Goal: Information Seeking & Learning: Learn about a topic

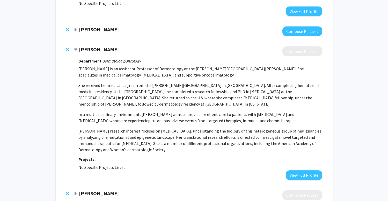
scroll to position [542, 0]
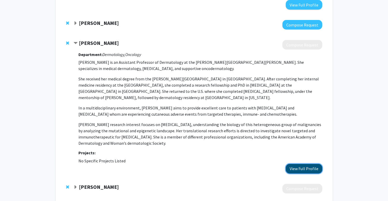
click at [293, 164] on button "View Full Profile" at bounding box center [304, 169] width 36 height 10
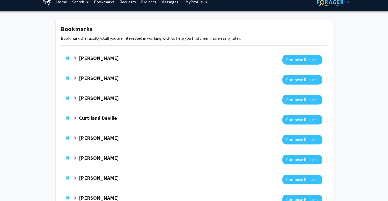
scroll to position [0, 0]
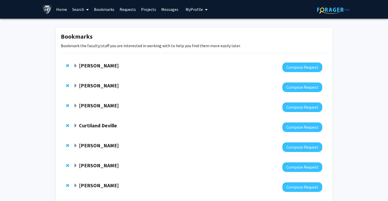
click at [79, 67] on strong "[PERSON_NAME]" at bounding box center [99, 65] width 40 height 6
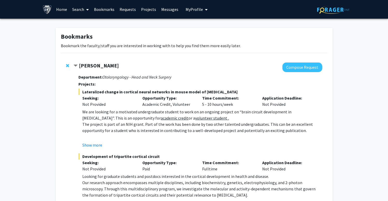
click at [79, 67] on strong "[PERSON_NAME]" at bounding box center [99, 65] width 40 height 6
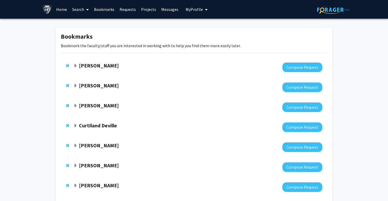
click at [90, 127] on strong "Curtiland Deville" at bounding box center [98, 125] width 38 height 6
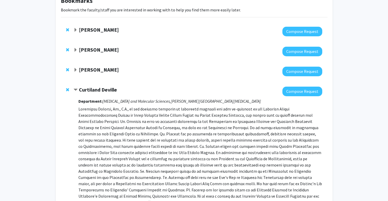
scroll to position [40, 0]
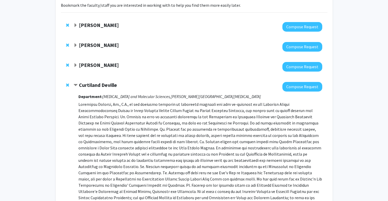
click at [93, 82] on strong "Curtiland Deville" at bounding box center [98, 85] width 38 height 6
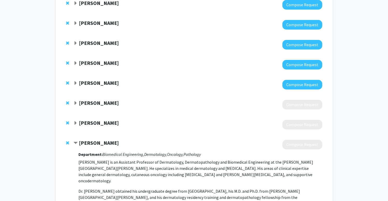
scroll to position [254, 0]
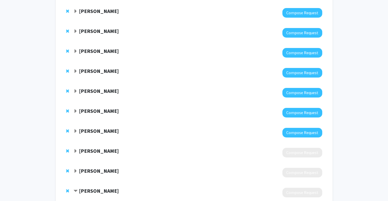
click at [98, 91] on strong "Andrew Holland" at bounding box center [99, 90] width 40 height 6
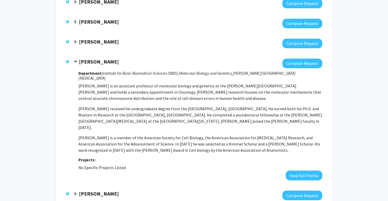
scroll to position [286, 0]
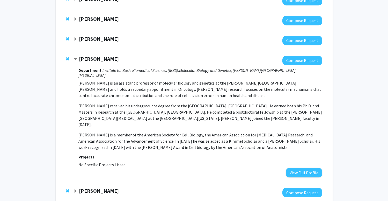
click at [103, 59] on strong "Andrew Holland" at bounding box center [99, 58] width 40 height 6
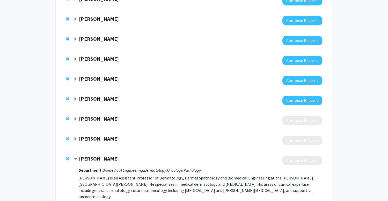
click at [103, 37] on strong "Lauren Jansson" at bounding box center [99, 38] width 40 height 6
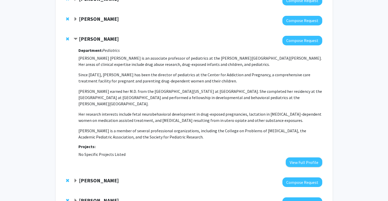
click at [103, 40] on strong "Lauren Jansson" at bounding box center [99, 38] width 40 height 6
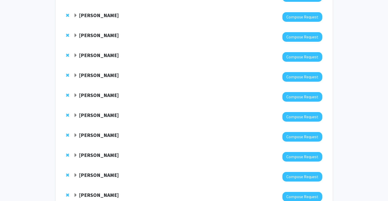
scroll to position [119, 0]
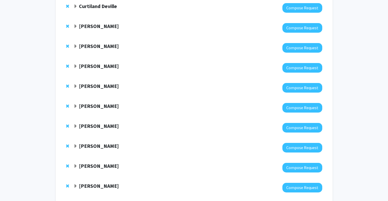
click at [97, 50] on div at bounding box center [197, 48] width 248 height 10
click at [95, 47] on strong "Michele Manahan" at bounding box center [99, 46] width 40 height 6
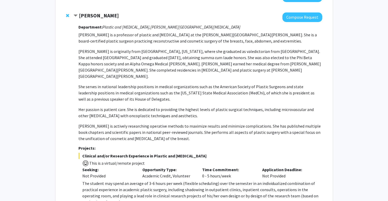
scroll to position [146, 0]
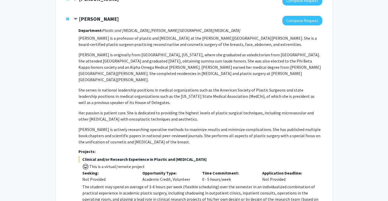
click at [98, 21] on strong "Michele Manahan" at bounding box center [99, 19] width 40 height 6
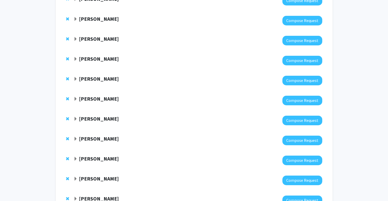
click at [98, 41] on strong "Leticia Ryan" at bounding box center [99, 38] width 40 height 6
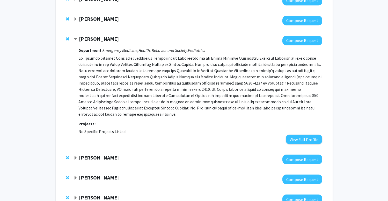
click at [98, 41] on strong "Leticia Ryan" at bounding box center [99, 38] width 40 height 6
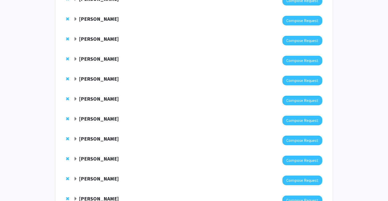
click at [95, 78] on strong "Jenell Coleman" at bounding box center [99, 78] width 40 height 6
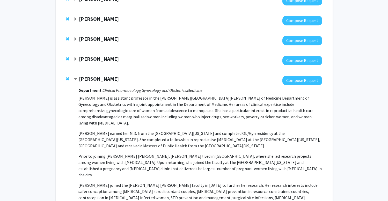
click at [95, 78] on strong "Jenell Coleman" at bounding box center [99, 78] width 40 height 6
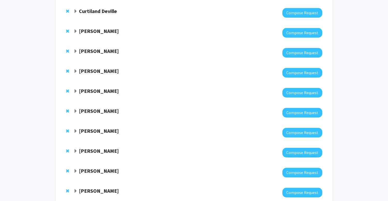
scroll to position [92, 0]
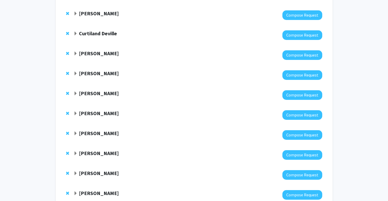
click at [97, 53] on strong "Emily Johnson" at bounding box center [99, 53] width 40 height 6
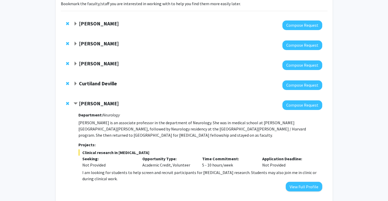
scroll to position [35, 0]
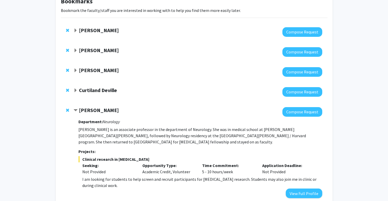
click at [99, 68] on strong "Joann Bodurtha" at bounding box center [99, 70] width 40 height 6
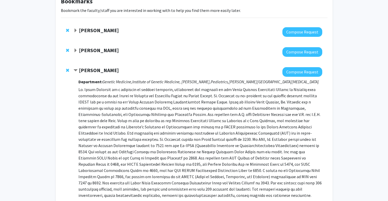
click at [99, 72] on strong "Joann Bodurtha" at bounding box center [99, 70] width 40 height 6
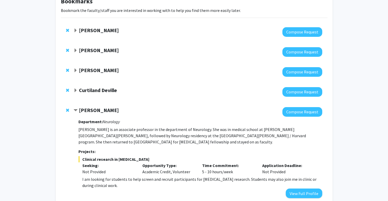
click at [97, 86] on div "Curtiland Deville Compose Request" at bounding box center [194, 92] width 267 height 20
click at [93, 88] on strong "Curtiland Deville" at bounding box center [98, 90] width 38 height 6
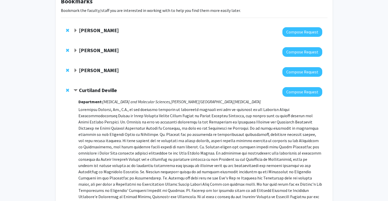
click at [93, 92] on strong "Curtiland Deville" at bounding box center [98, 90] width 38 height 6
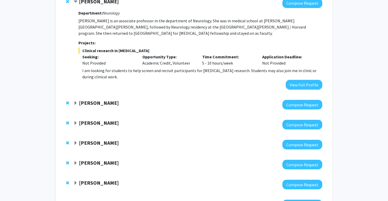
scroll to position [154, 0]
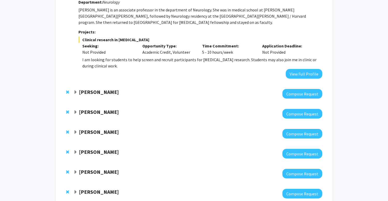
click at [94, 108] on strong "Leticia Ryan" at bounding box center [99, 111] width 40 height 6
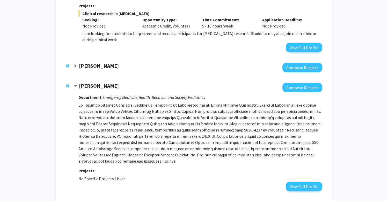
click at [96, 82] on strong "Leticia Ryan" at bounding box center [99, 85] width 40 height 6
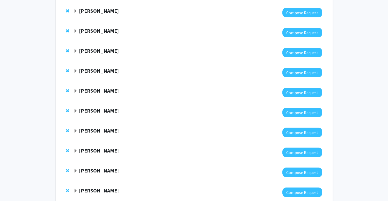
click at [94, 107] on strong "Takanari Inoue" at bounding box center [99, 110] width 40 height 6
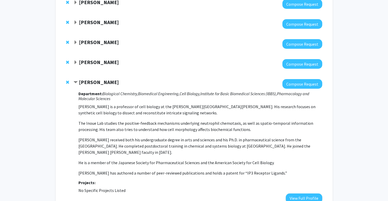
scroll to position [304, 0]
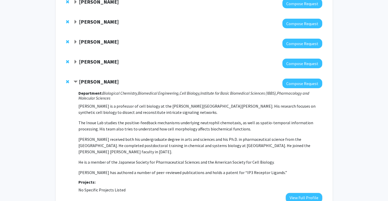
click at [92, 78] on strong "Takanari Inoue" at bounding box center [99, 81] width 40 height 6
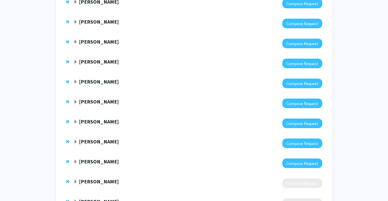
click at [93, 98] on strong "Lauren Jansson" at bounding box center [99, 101] width 40 height 6
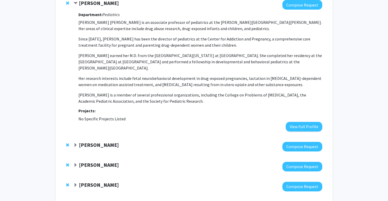
scroll to position [407, 0]
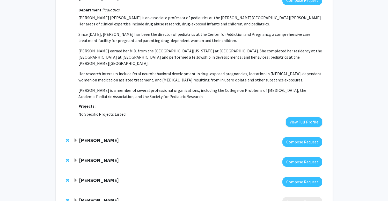
click at [106, 138] on div at bounding box center [197, 142] width 248 height 10
click at [103, 137] on strong "Andrew Holland" at bounding box center [99, 140] width 40 height 6
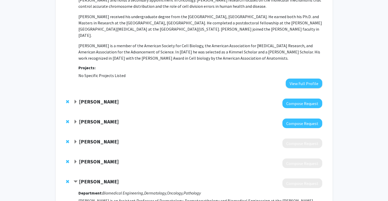
scroll to position [611, 0]
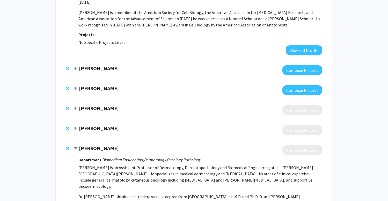
click at [114, 65] on div "Jacky Jennings" at bounding box center [129, 68] width 112 height 6
click at [104, 65] on strong "Jacky Jennings" at bounding box center [99, 68] width 40 height 6
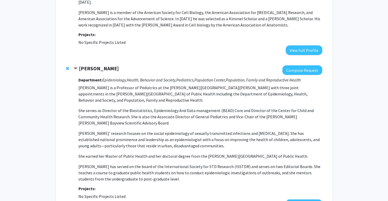
click at [105, 65] on strong "Jacky Jennings" at bounding box center [99, 68] width 40 height 6
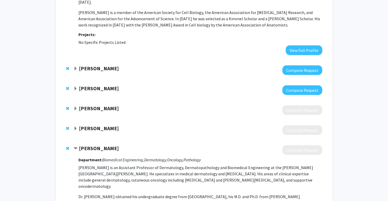
click at [100, 80] on div "Carlos Romo Compose Request" at bounding box center [194, 90] width 267 height 20
click at [100, 85] on strong "Carlos Romo" at bounding box center [99, 88] width 40 height 6
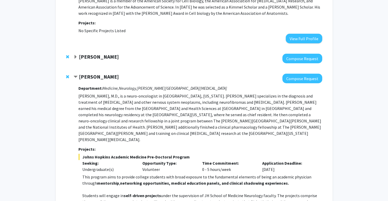
scroll to position [637, 0]
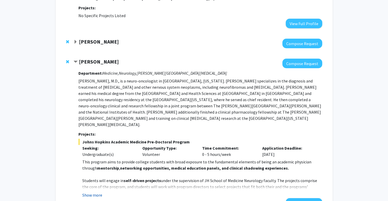
click at [94, 191] on button "Show more" at bounding box center [92, 194] width 20 height 6
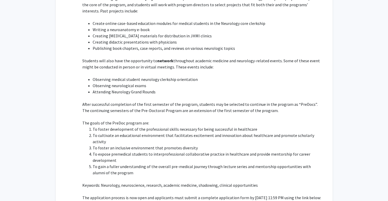
scroll to position [850, 0]
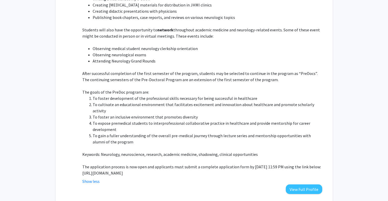
drag, startPoint x: 305, startPoint y: 143, endPoint x: 81, endPoint y: 145, distance: 223.8
click at [81, 145] on fg-read-more "This program aims to provide college students with broad exposure to the fundam…" at bounding box center [199, 65] width 243 height 238
copy p "https://docs.google.com/forms/d/e/1FAIpQLSfs9lKRobckOITW585IvGZb3cvsBE6oiZybaV9…"
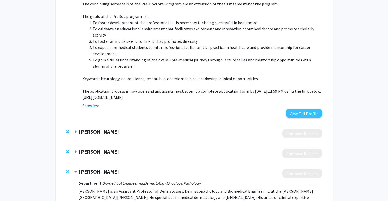
scroll to position [929, 0]
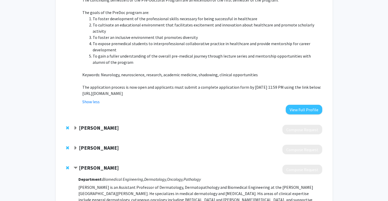
click at [87, 124] on strong "Anna Grossberg" at bounding box center [99, 127] width 40 height 6
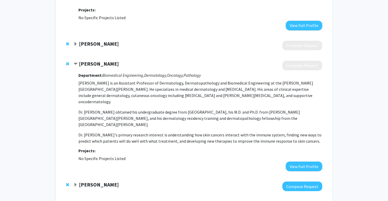
scroll to position [1195, 0]
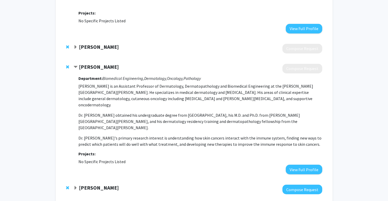
click at [94, 184] on div at bounding box center [197, 189] width 248 height 10
click at [93, 184] on strong "Luis Garza" at bounding box center [99, 187] width 40 height 6
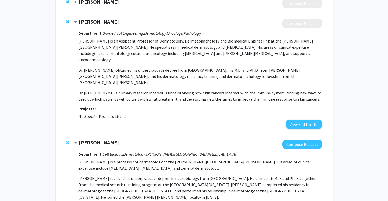
scroll to position [1238, 0]
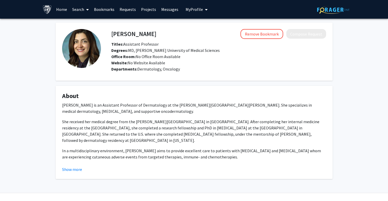
scroll to position [10, 0]
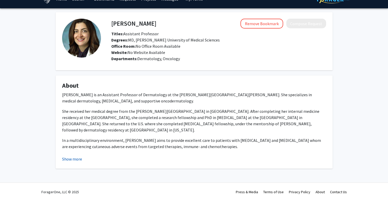
click at [72, 161] on button "Show more" at bounding box center [72, 159] width 20 height 6
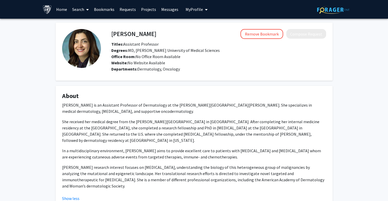
scroll to position [12, 0]
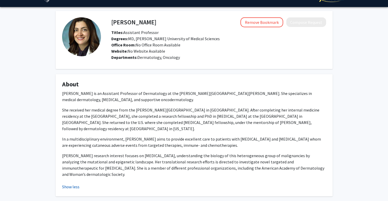
click at [70, 188] on button "Show less" at bounding box center [70, 186] width 17 height 6
